Goal: Share content: Share content

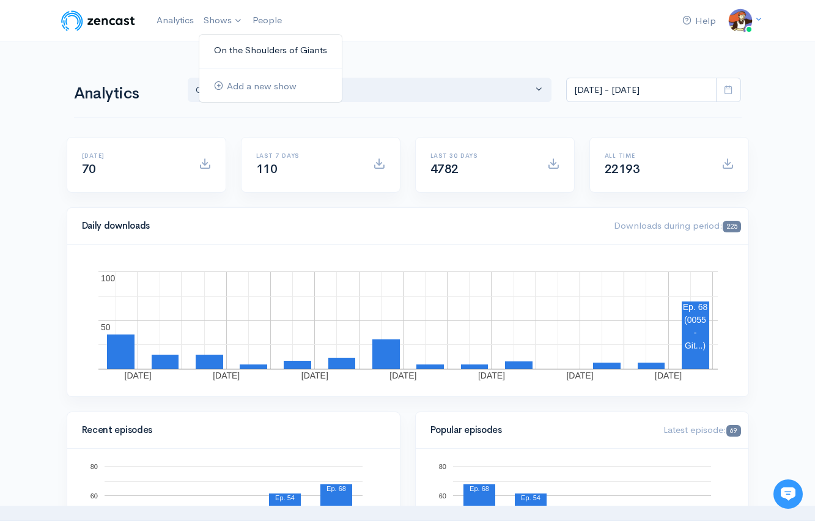
click at [226, 52] on link "On the Shoulders of Giants" at bounding box center [270, 50] width 142 height 21
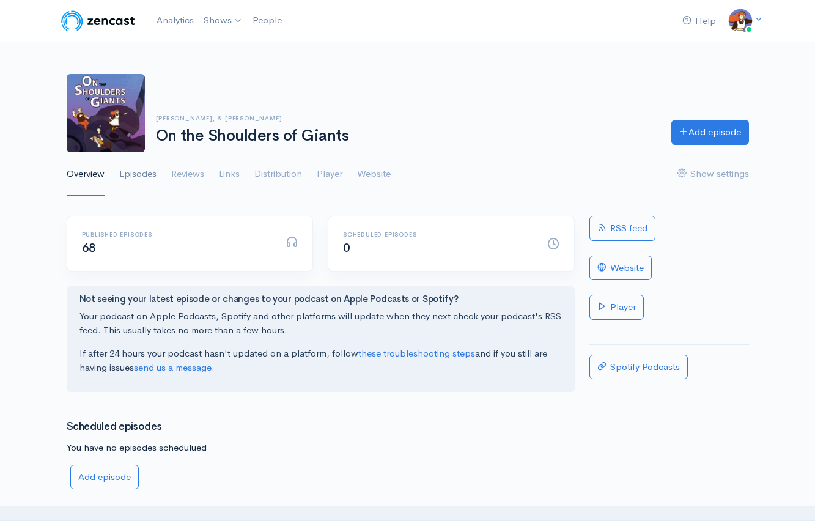
click at [144, 176] on link "Episodes" at bounding box center [137, 174] width 37 height 44
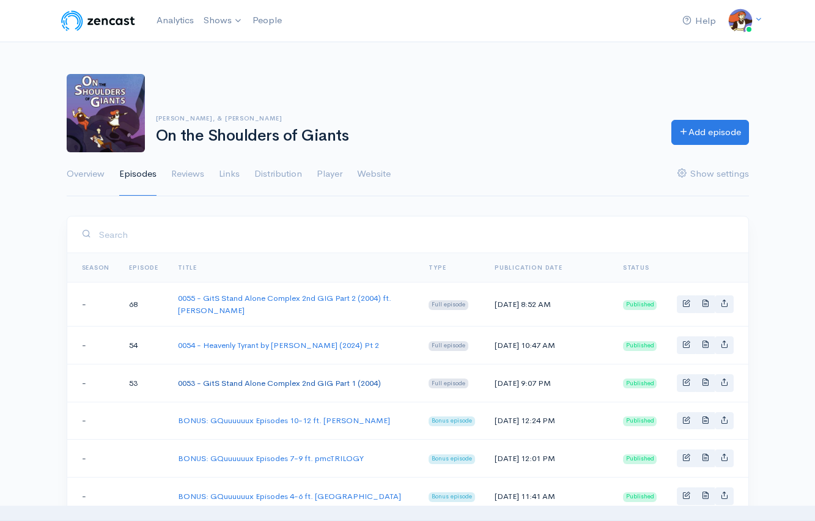
scroll to position [7, 0]
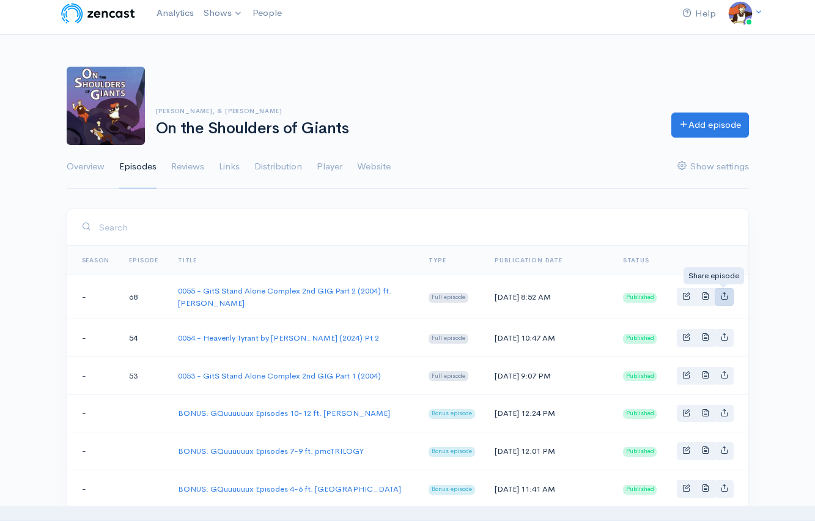
click at [723, 293] on icon "Basic example" at bounding box center [724, 296] width 8 height 8
type input "https://on-the-shoulders-of-giants.zencast.website/episodes/0055-gits-stand-alo…"
type input "https://media.zencast.fm/on-the-shoulders-of-giants/e452b17c-1cfb-4c98-9249-d09…"
type input "<iframe src='https://share.zencast.fm/embed/episode/e452b17c-1cfb-4c98-9249-d09…"
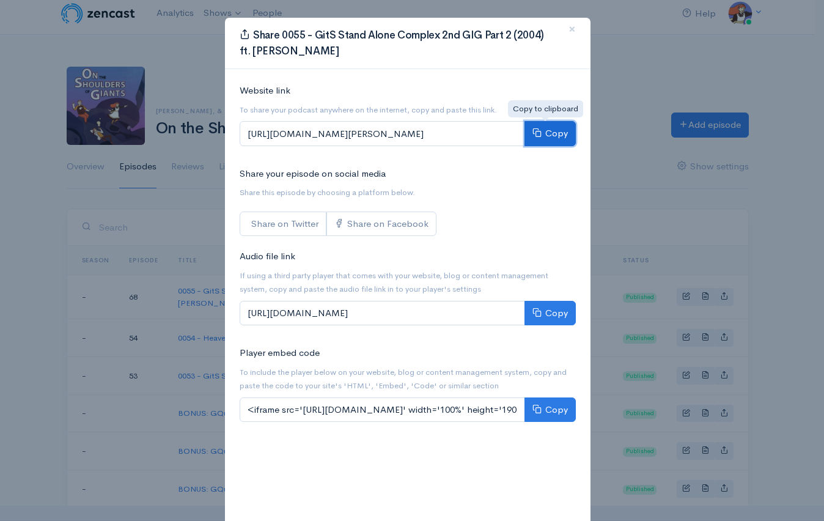
click at [543, 130] on button "Copy" at bounding box center [550, 133] width 51 height 25
click at [562, 30] on button "×" at bounding box center [572, 30] width 37 height 34
